Goal: Communication & Community: Ask a question

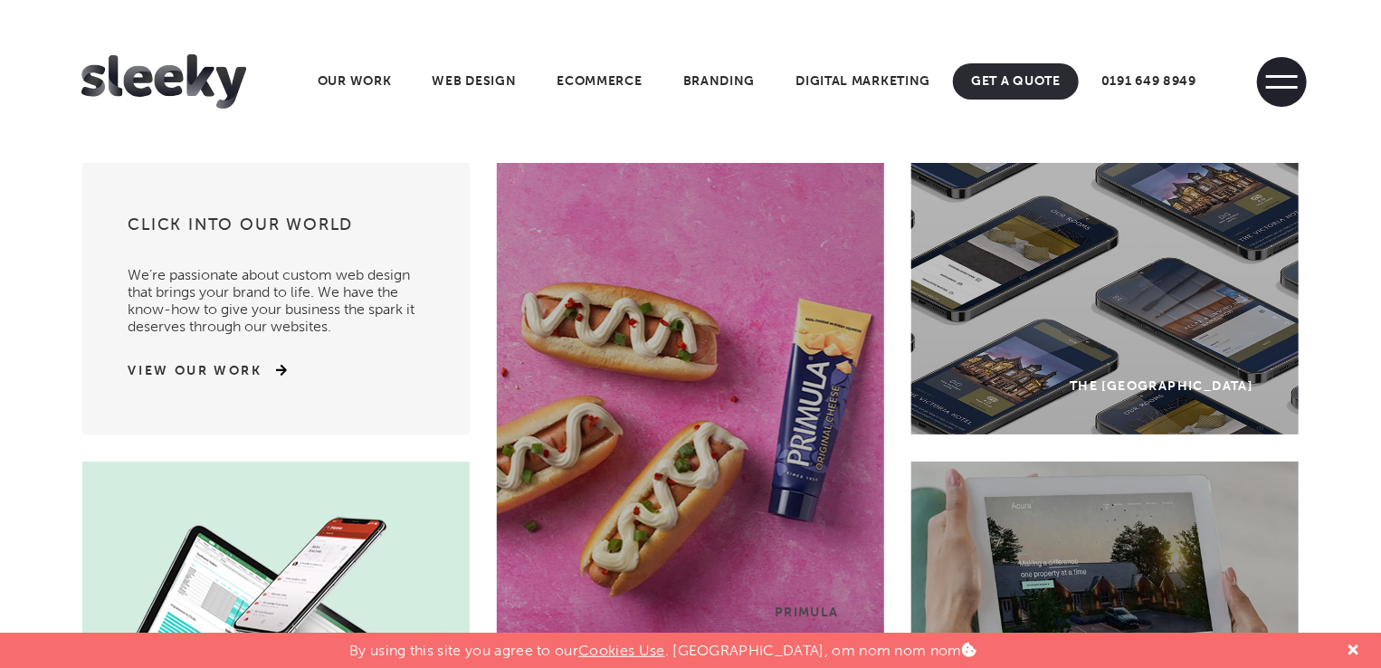
click at [1281, 80] on span at bounding box center [1282, 82] width 50 height 50
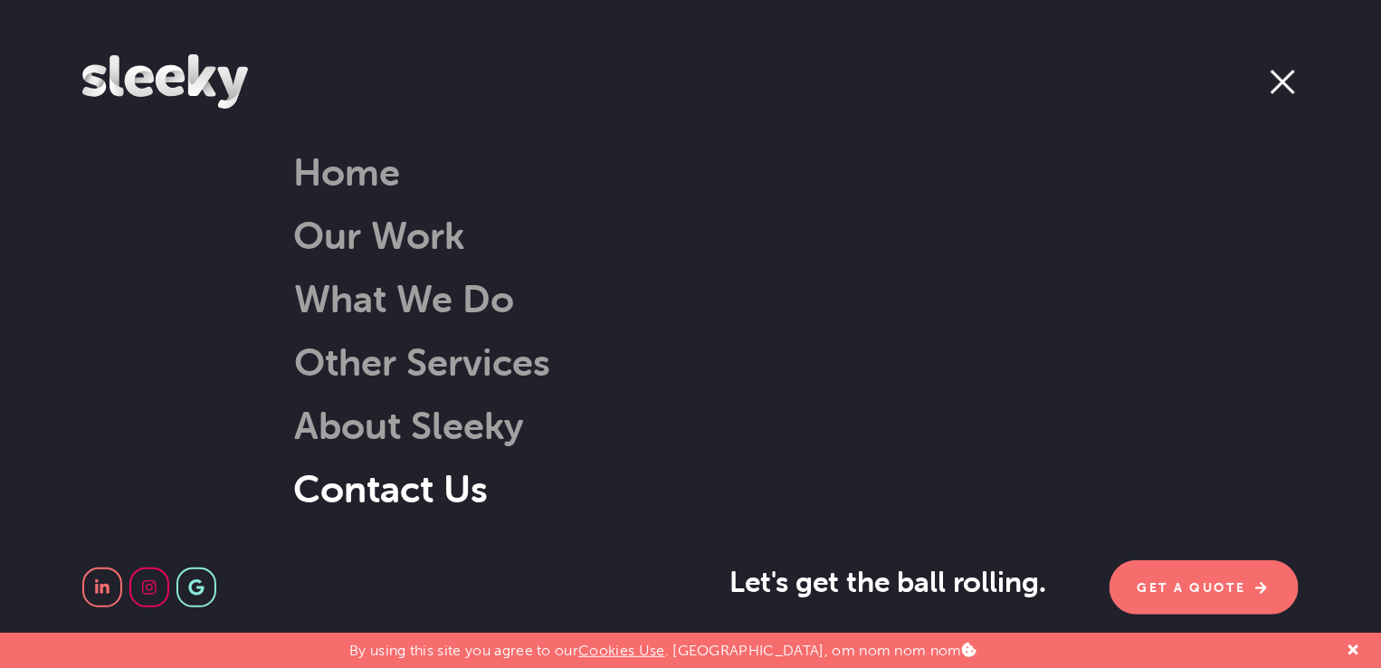
click at [431, 483] on link "Contact Us" at bounding box center [390, 488] width 195 height 46
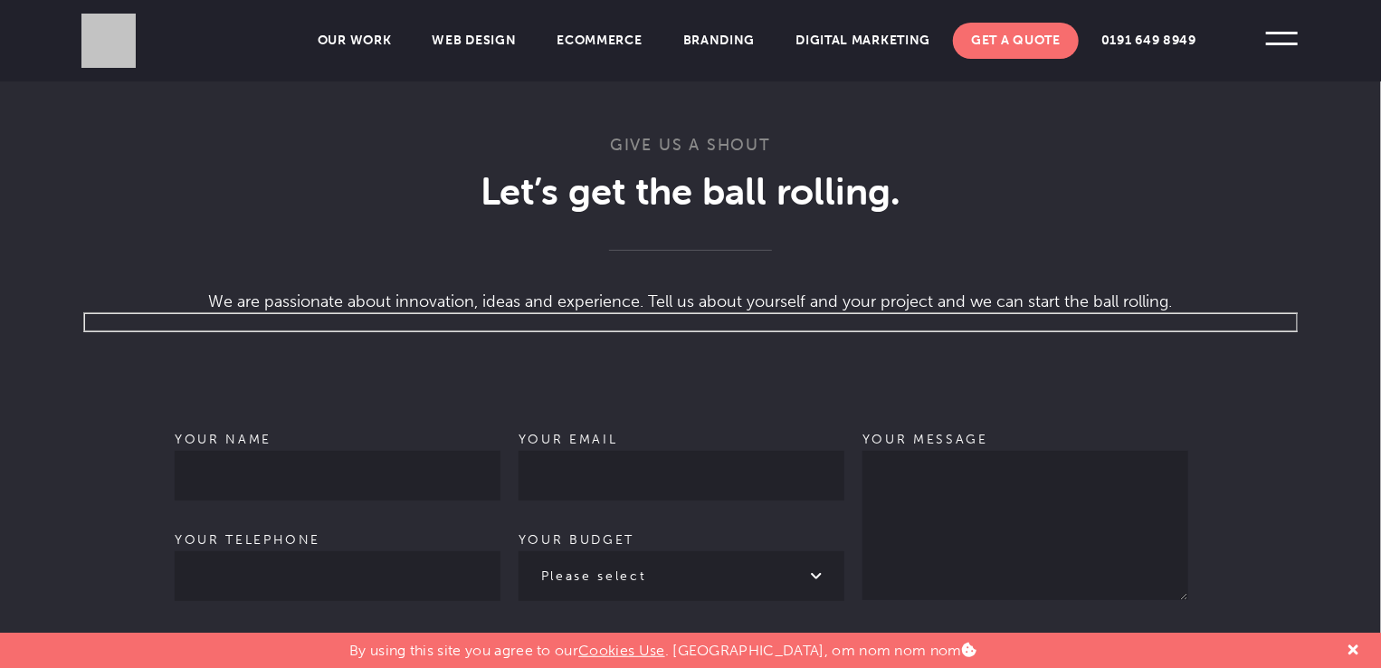
scroll to position [1086, 0]
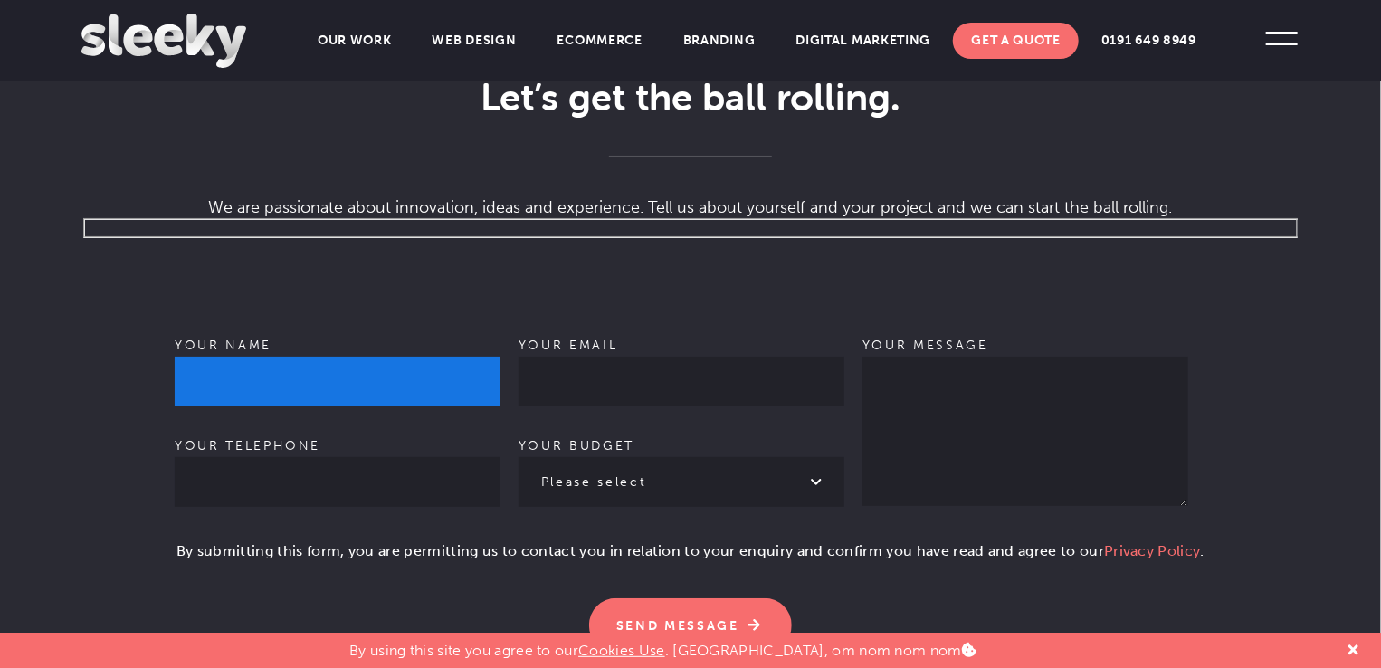
click at [342, 357] on input "Your name" at bounding box center [338, 382] width 326 height 50
type input "[PERSON_NAME]"
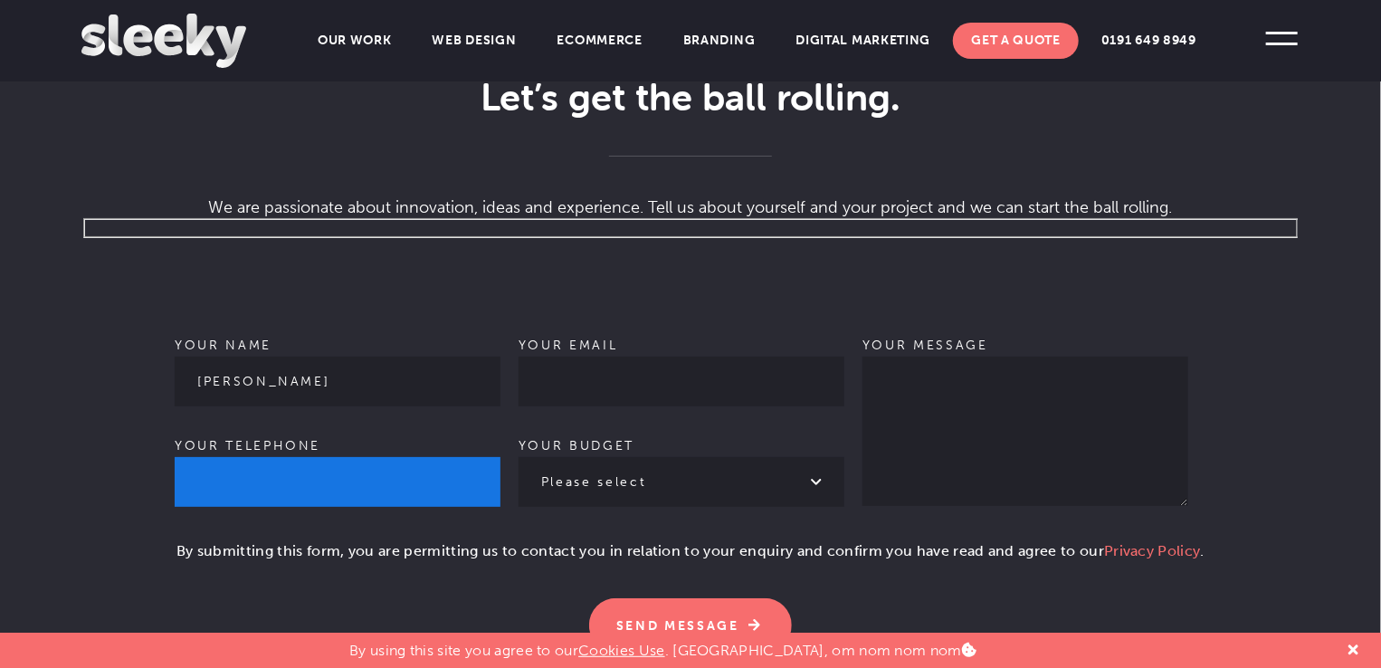
type input "09932557719"
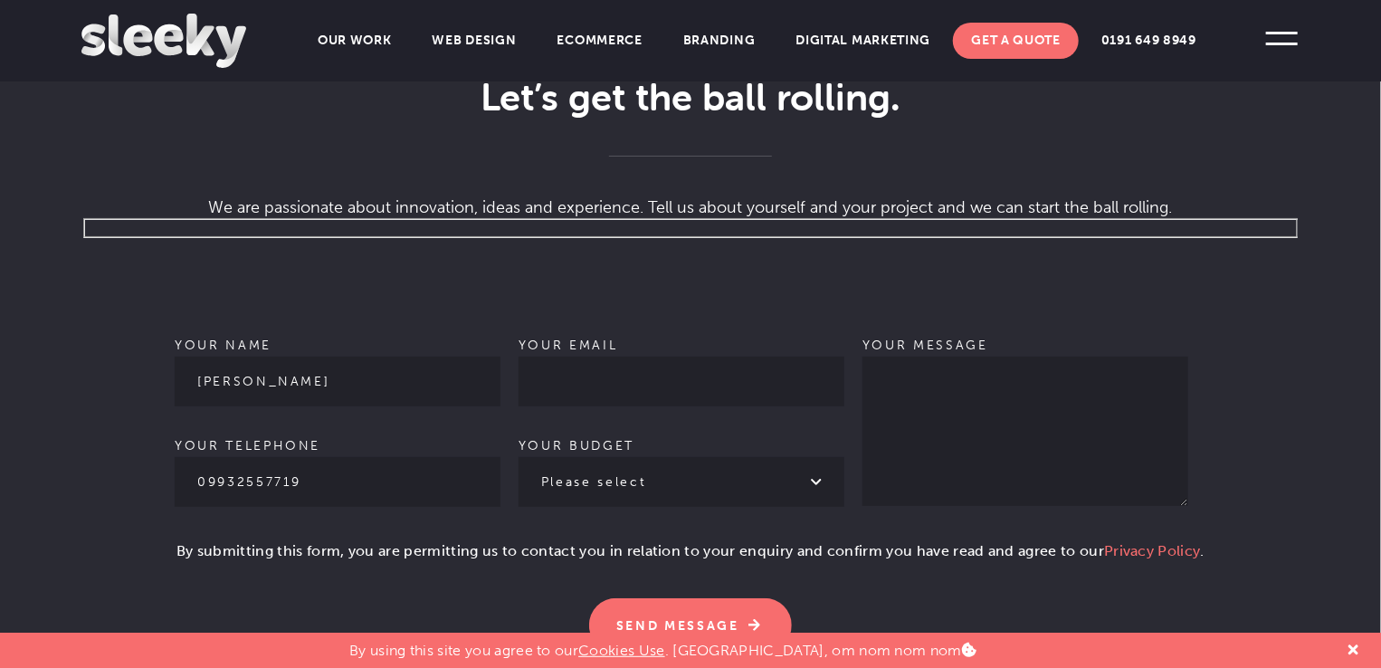
type input "[PERSON_NAME][EMAIL_ADDRESS][DOMAIN_NAME]"
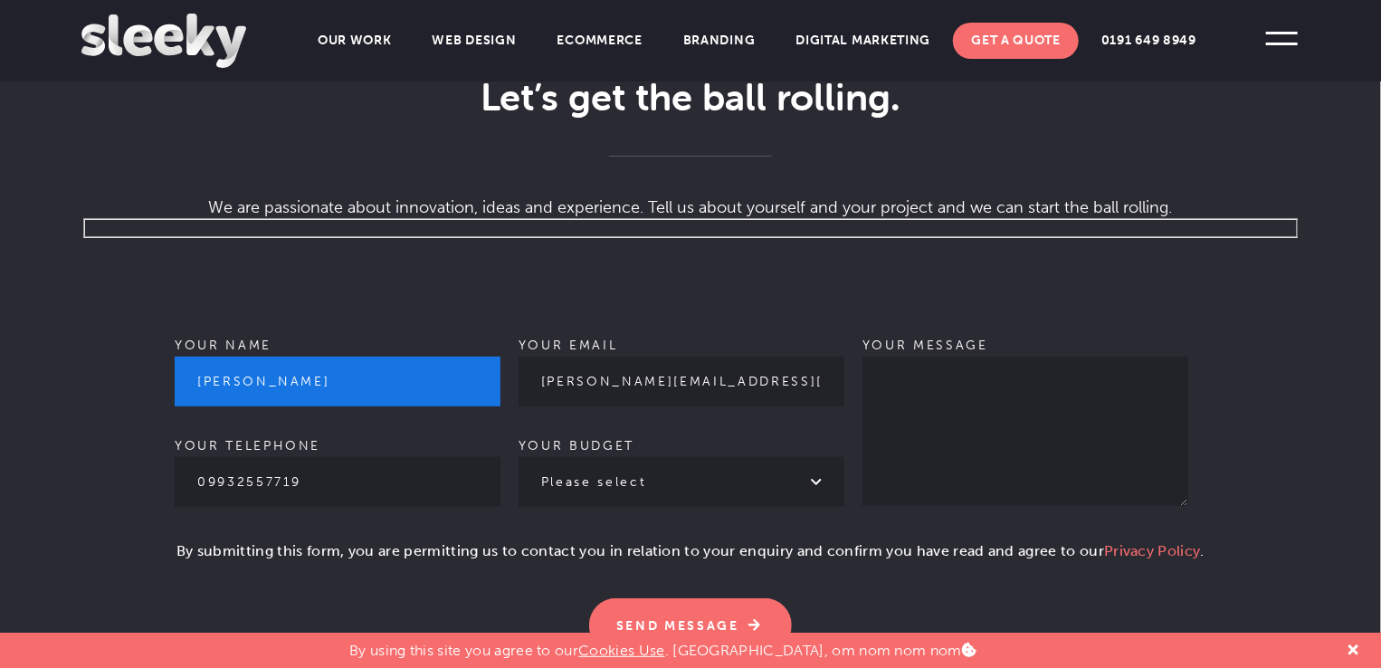
scroll to position [1267, 0]
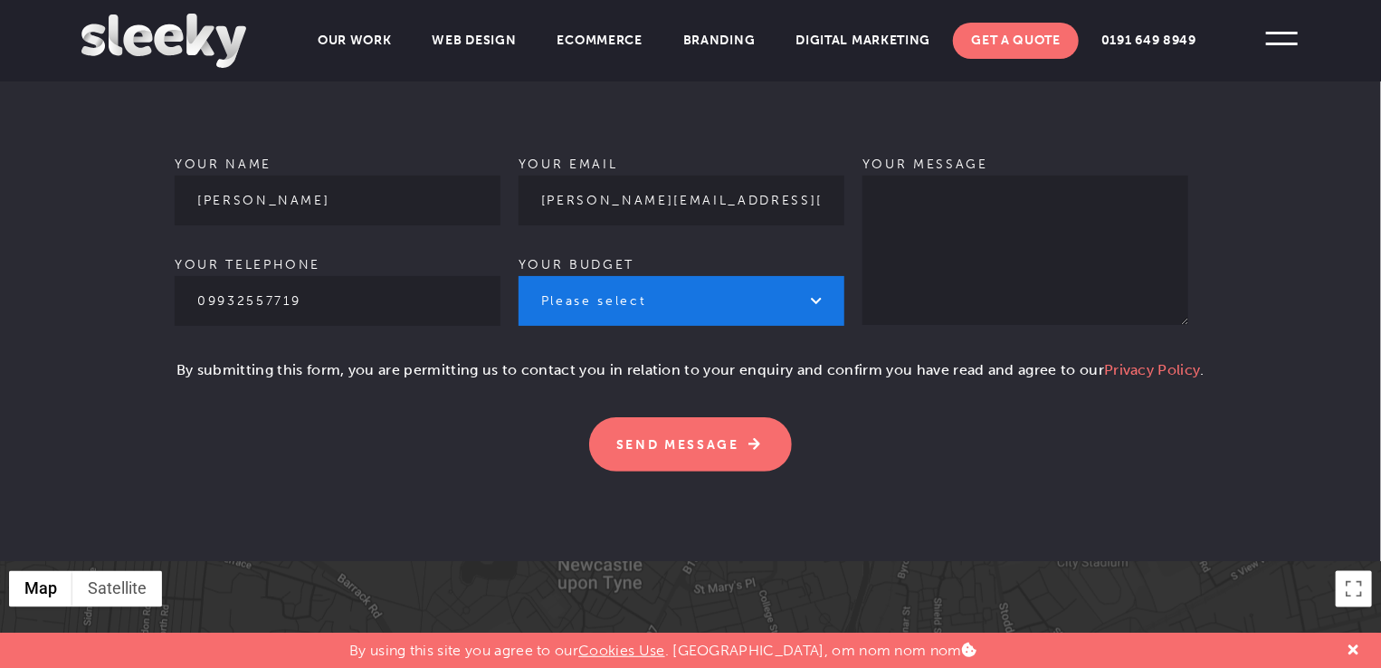
click at [636, 276] on select "Please select £1k - £2k £2k - £3k £3k - £4k £4k - £5k £5k - £10k More than £10k" at bounding box center [681, 301] width 326 height 50
select select "£3k - £4k"
click at [518, 276] on select "Please select £1k - £2k £2k - £3k £3k - £4k £4k - £5k £5k - £10k More than £10k" at bounding box center [681, 301] width 326 height 50
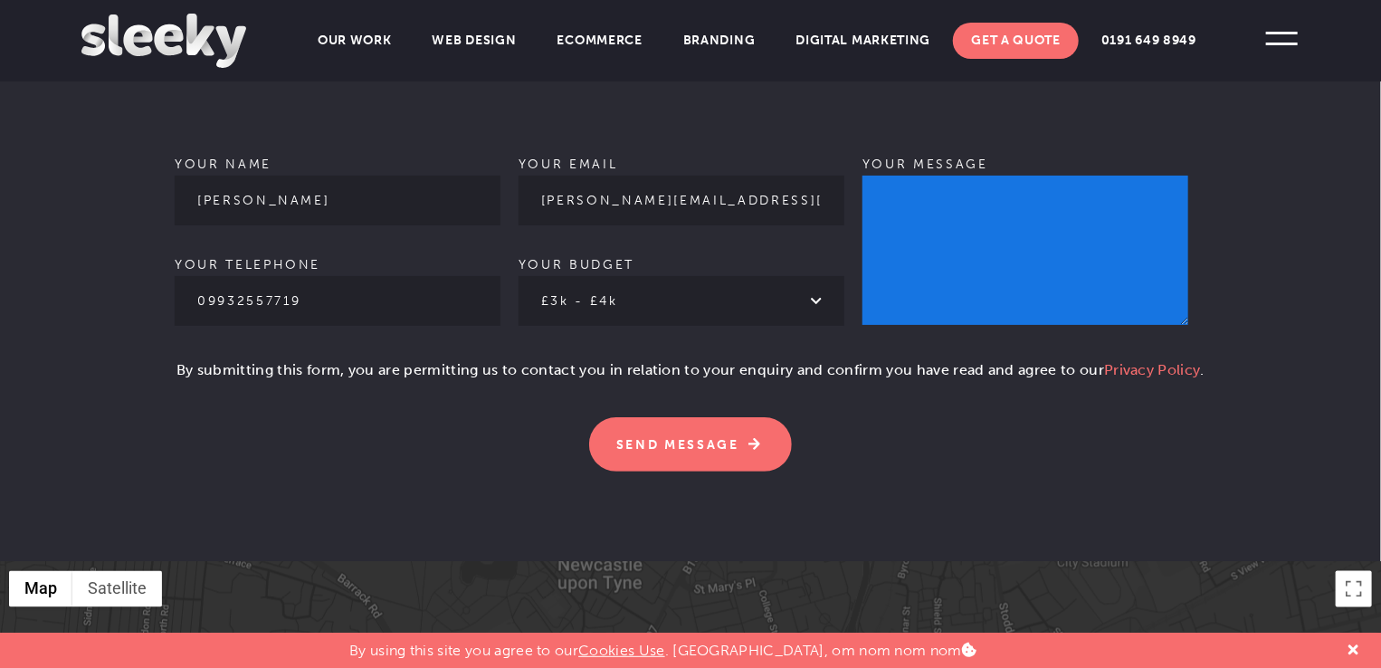
click at [1054, 241] on textarea "Your message" at bounding box center [1025, 250] width 326 height 149
paste textarea "Hello, We are a blogging agency with a wide range of outreach blogs. Our agency…"
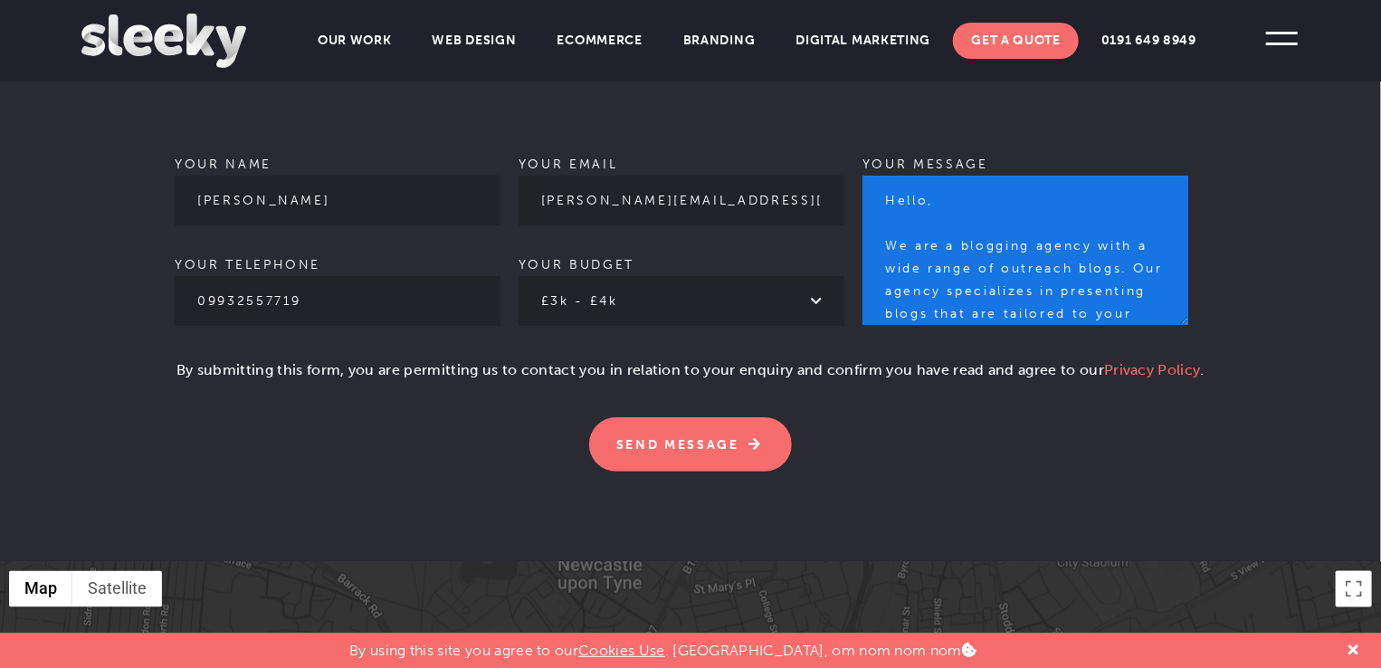
scroll to position [585, 0]
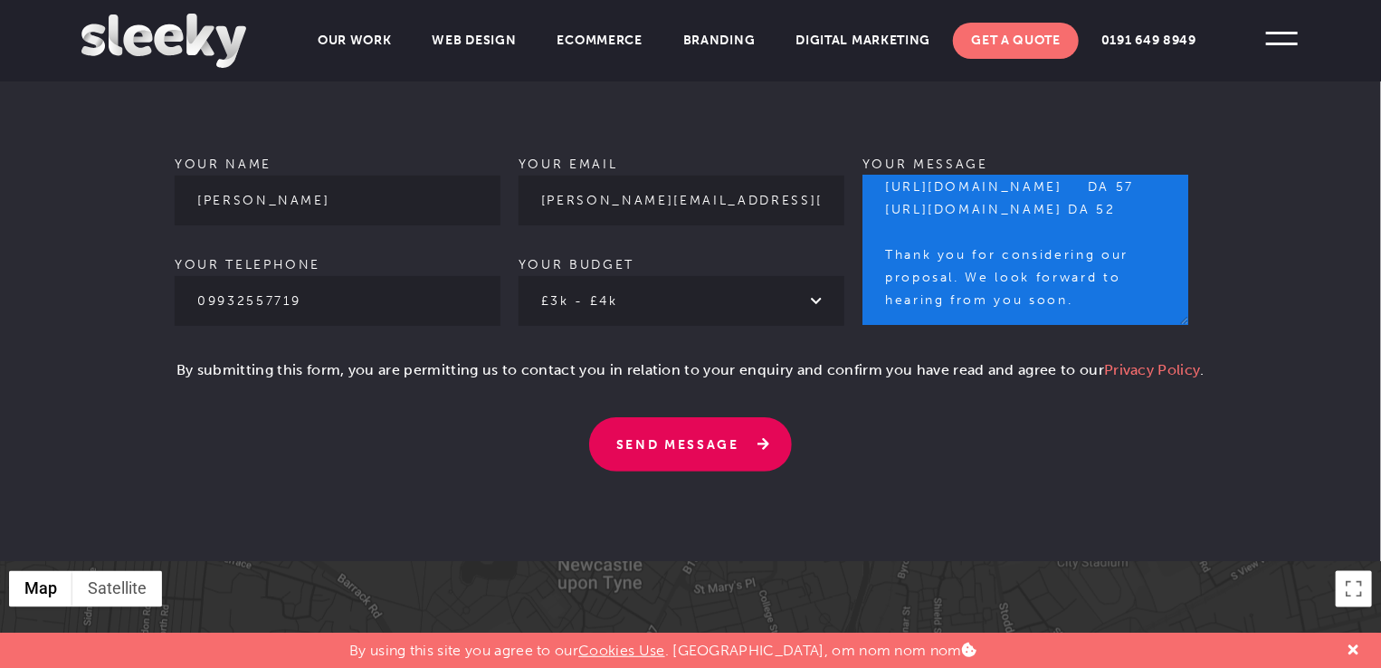
type textarea "Hello, We are a blogging agency with a wide range of outreach blogs. Our agency…"
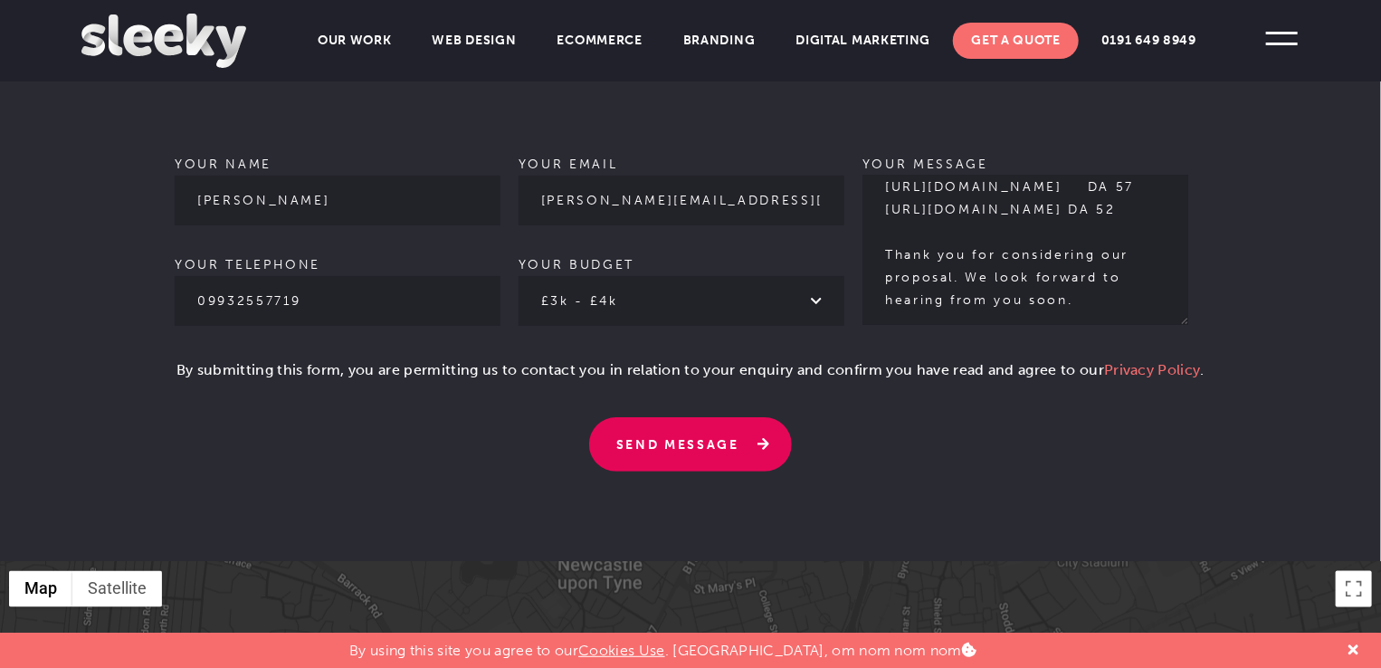
click at [710, 421] on input "Send Message" at bounding box center [690, 444] width 203 height 54
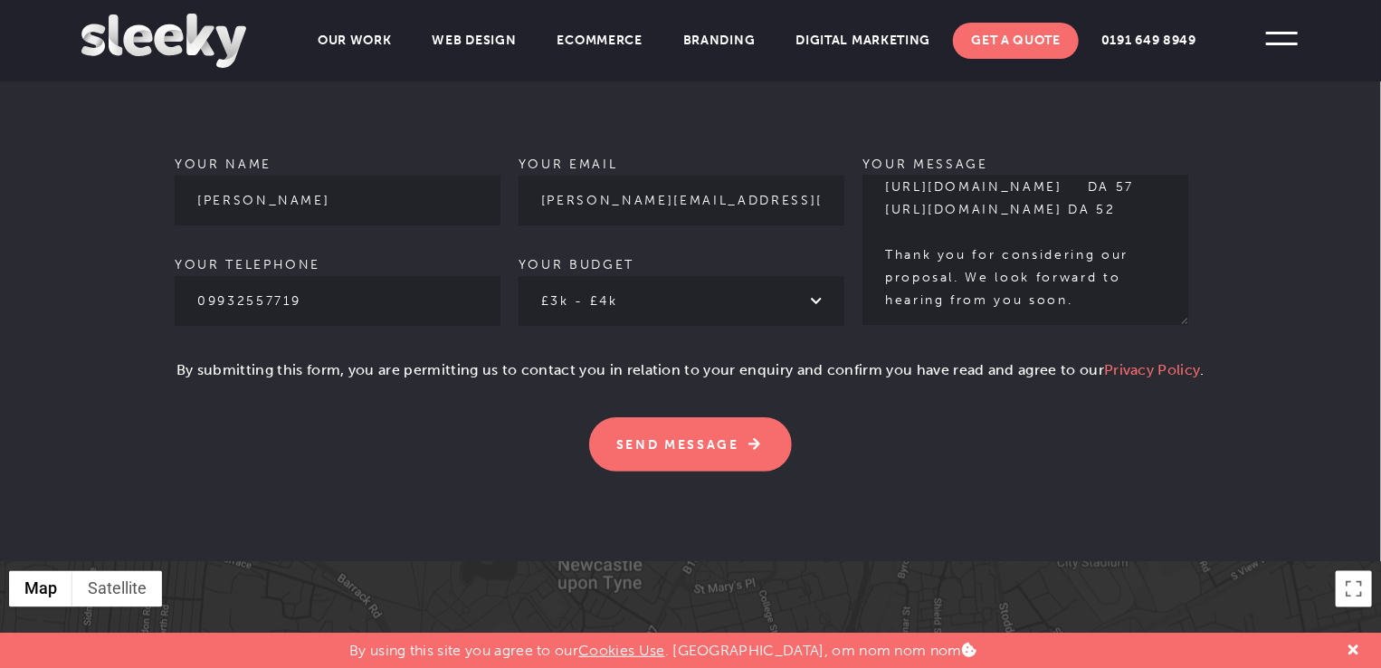
click at [159, 338] on form "Your name [PERSON_NAME] Your telephone [PHONE_NUMBER] Your email [PERSON_NAME][…" at bounding box center [690, 254] width 1218 height 434
click at [165, 344] on form "Your name [PERSON_NAME] Your telephone [PHONE_NUMBER] Your email [PERSON_NAME][…" at bounding box center [690, 254] width 1218 height 434
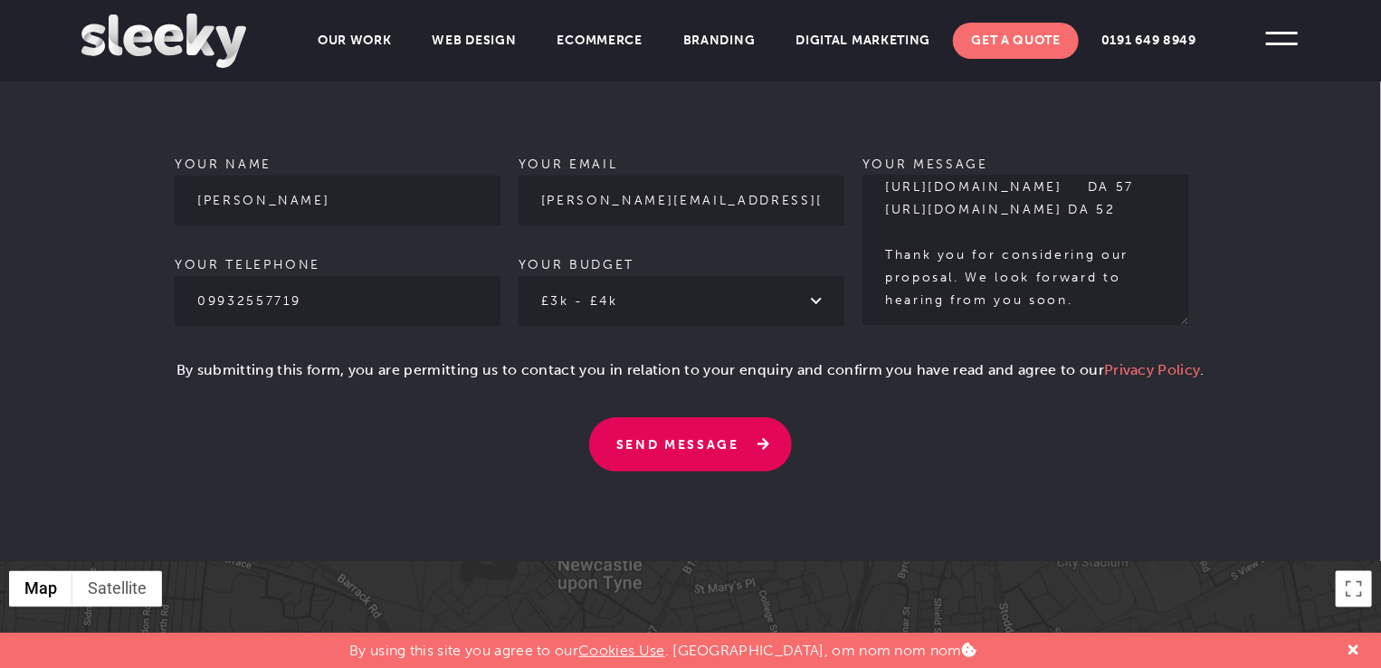
click at [680, 420] on input "Send Message" at bounding box center [690, 444] width 203 height 54
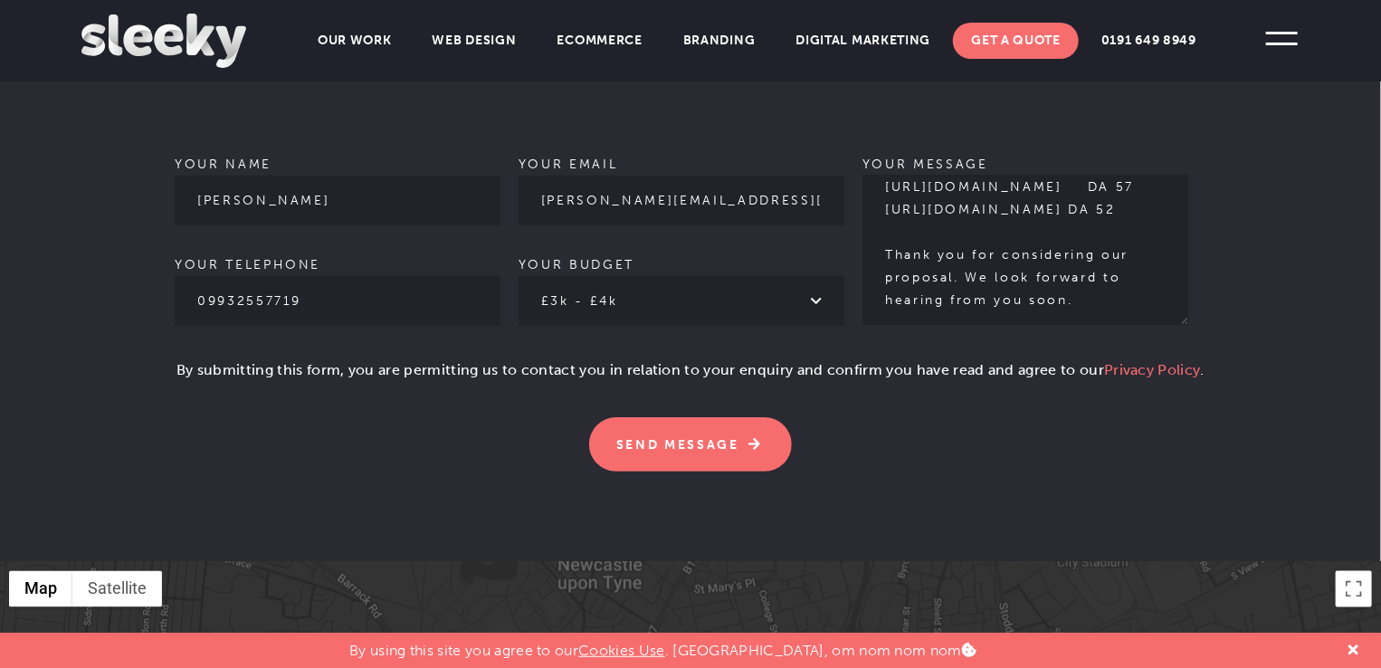
click at [170, 334] on form "Your name [PERSON_NAME] Your telephone [PHONE_NUMBER] Your email [PERSON_NAME][…" at bounding box center [690, 254] width 1218 height 434
click at [170, 347] on form "Your name [PERSON_NAME] Your telephone [PHONE_NUMBER] Your email [PERSON_NAME][…" at bounding box center [690, 254] width 1218 height 434
click at [272, 359] on p "By submitting this form, you are permitting us to contact you in relation to yo…" at bounding box center [691, 377] width 1032 height 36
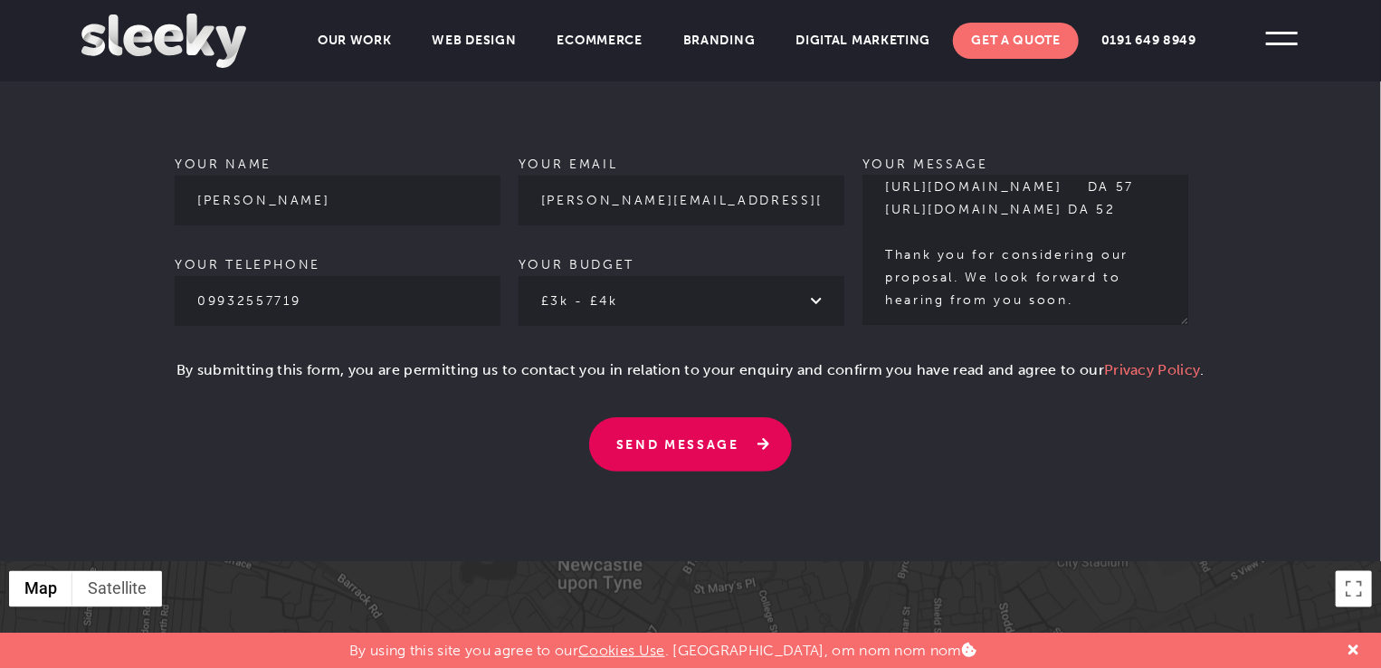
click at [703, 417] on input "Send Message" at bounding box center [690, 444] width 203 height 54
